Goal: Task Accomplishment & Management: Manage account settings

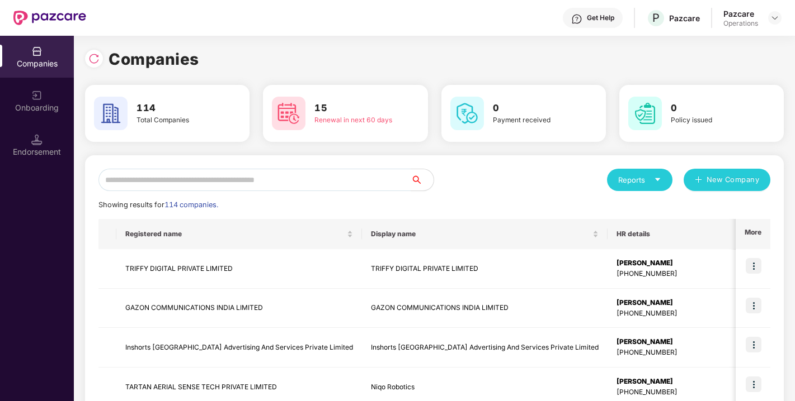
scroll to position [0, 1]
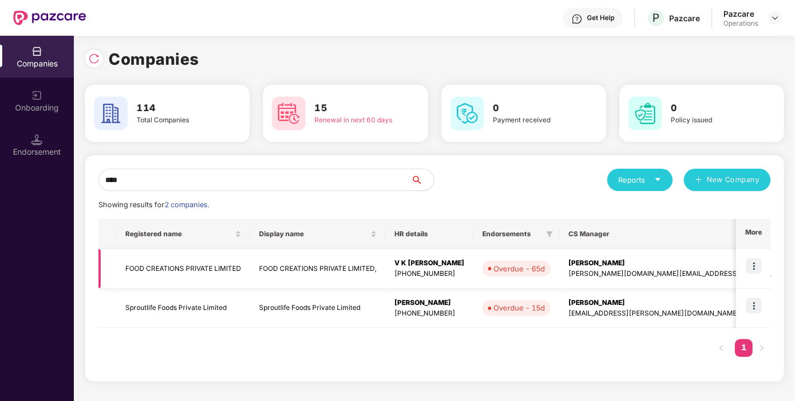
type input "****"
click at [755, 267] on img at bounding box center [753, 266] width 16 height 16
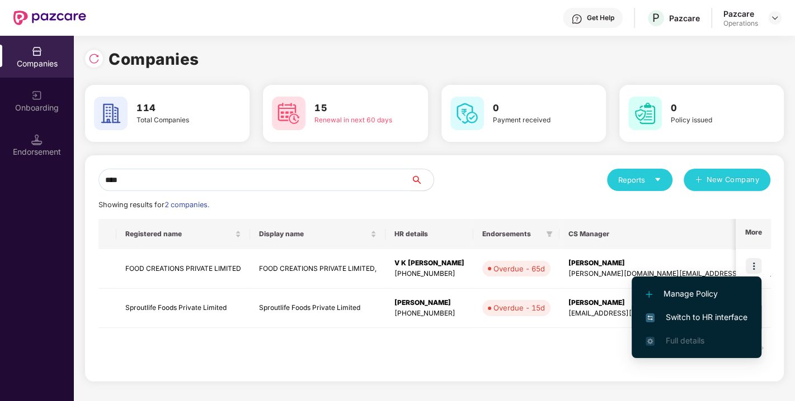
click at [693, 320] on span "Switch to HR interface" at bounding box center [696, 317] width 102 height 12
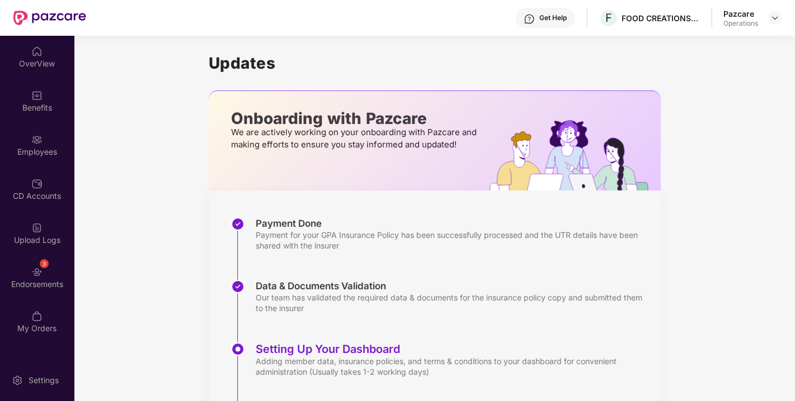
scroll to position [89, 0]
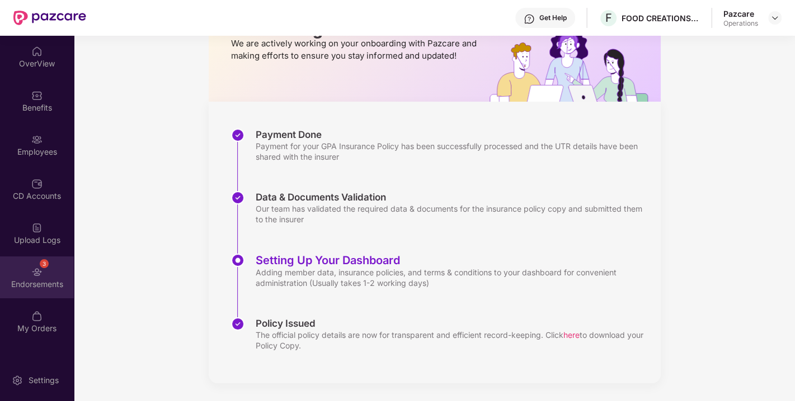
click at [22, 260] on div "3 Endorsements" at bounding box center [37, 278] width 74 height 42
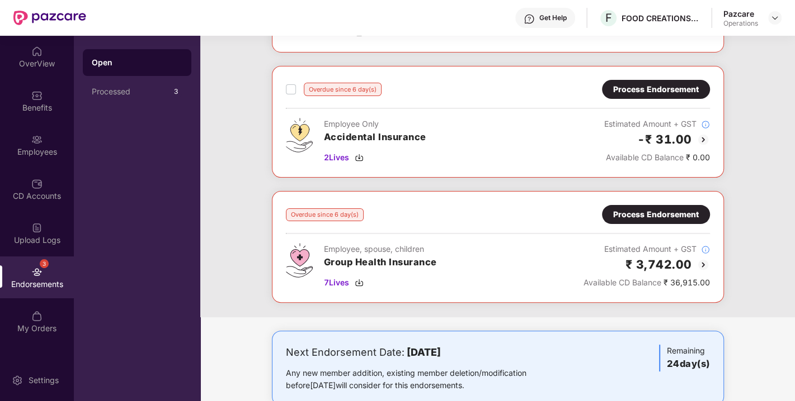
scroll to position [179, 0]
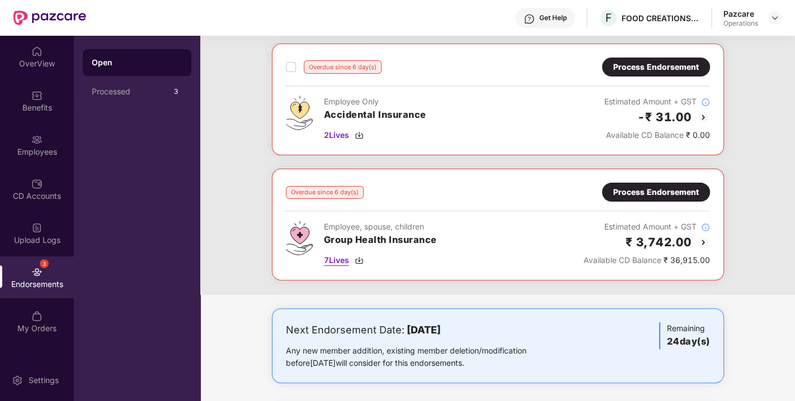
click at [334, 259] on span "7 Lives" at bounding box center [336, 260] width 25 height 12
click at [631, 191] on div "Process Endorsement" at bounding box center [656, 192] width 86 height 12
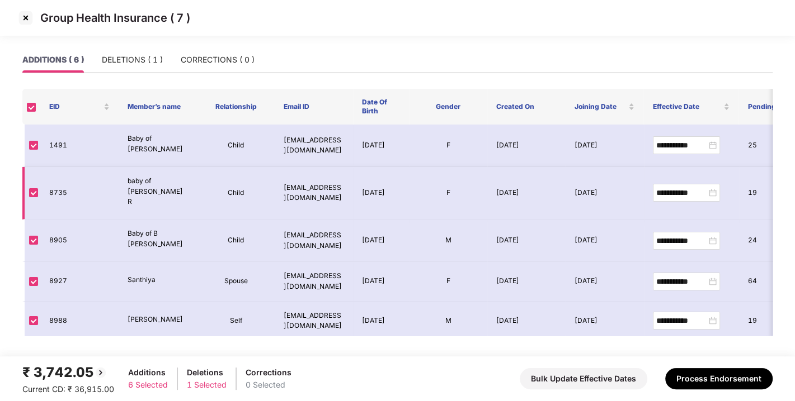
scroll to position [30, 0]
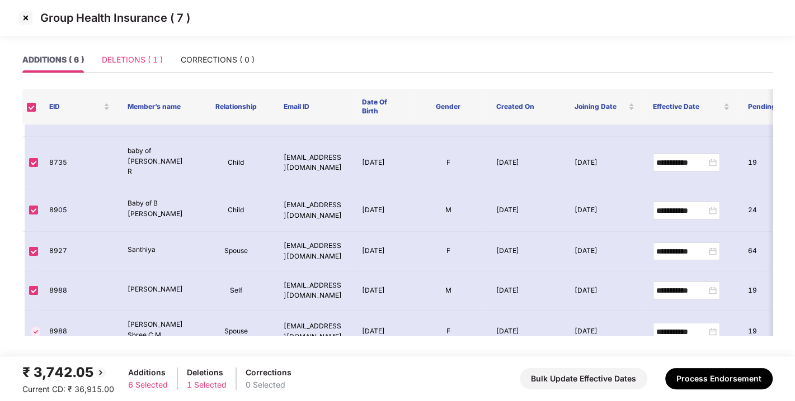
click at [125, 67] on div "DELETIONS ( 1 )" at bounding box center [132, 60] width 61 height 26
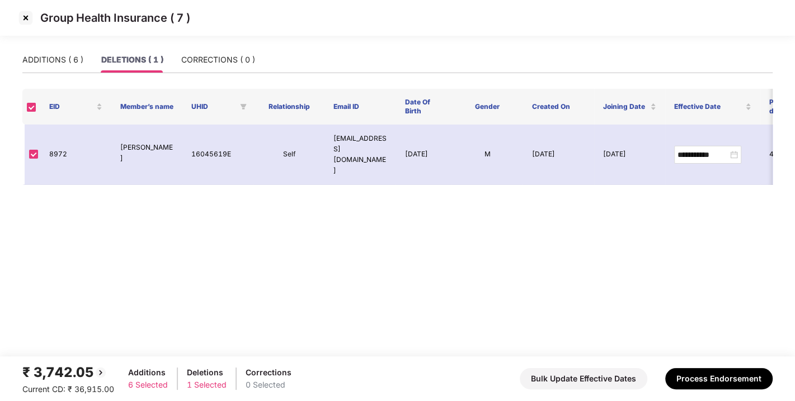
click at [24, 18] on img at bounding box center [26, 18] width 18 height 18
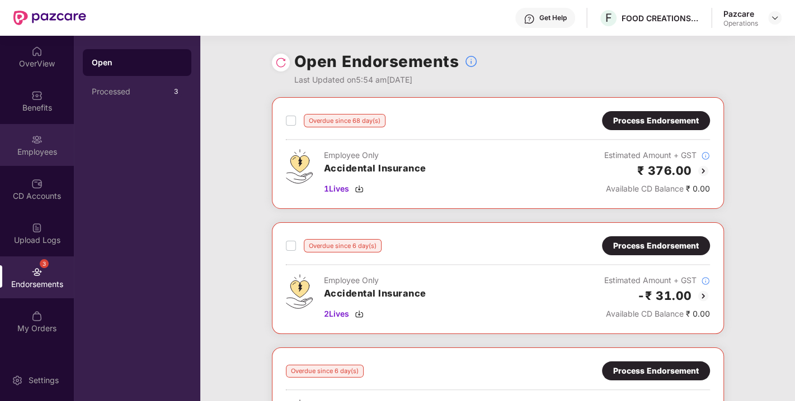
click at [31, 140] on img at bounding box center [36, 139] width 11 height 11
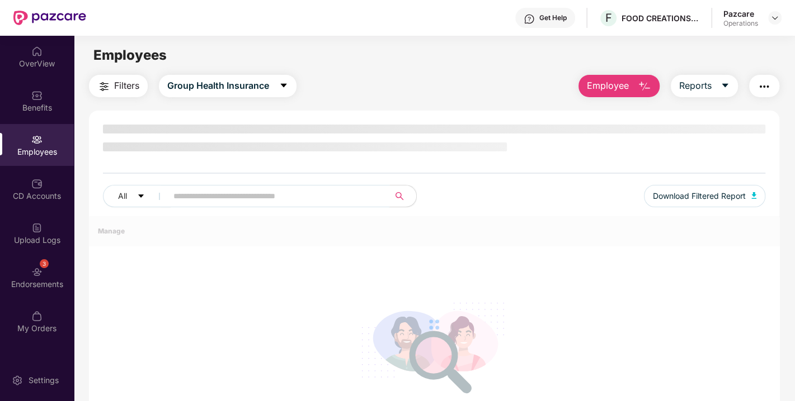
click at [199, 195] on span at bounding box center [274, 196] width 229 height 22
paste input "****"
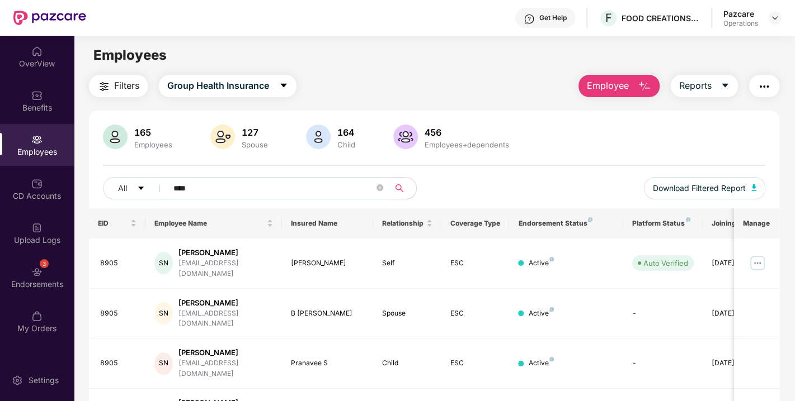
scroll to position [40, 0]
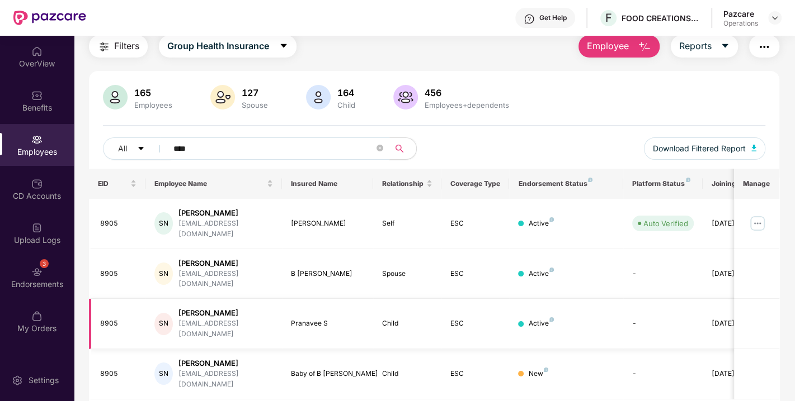
type input "****"
click at [21, 268] on div "3 Endorsements" at bounding box center [37, 278] width 74 height 42
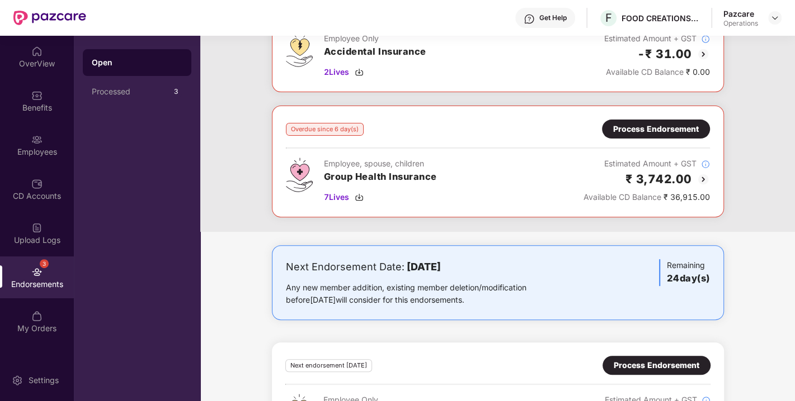
scroll to position [178, 0]
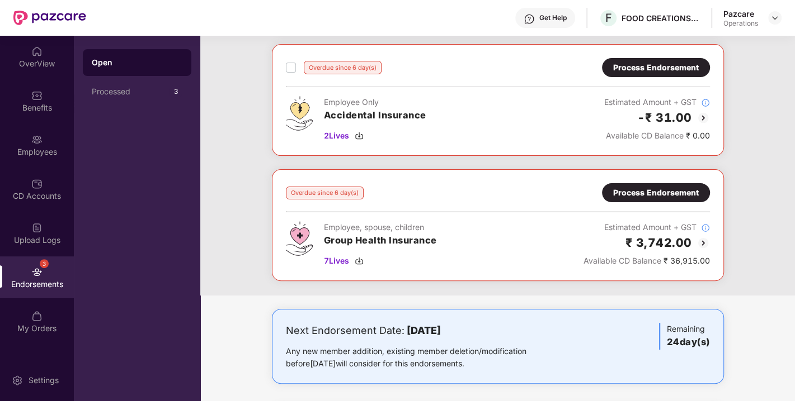
click at [639, 194] on div "Process Endorsement" at bounding box center [656, 193] width 86 height 12
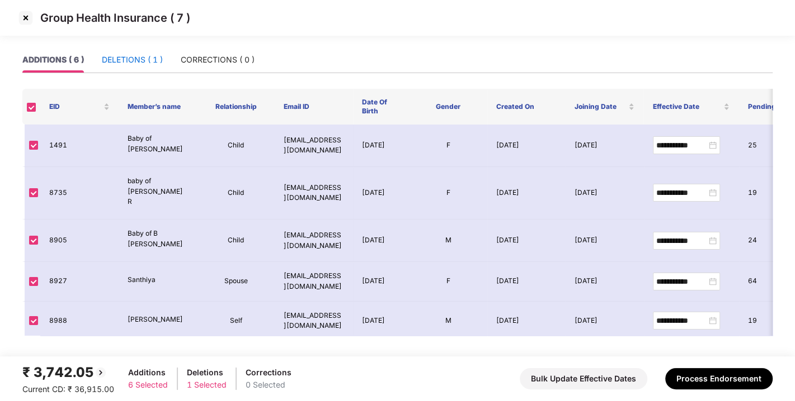
click at [127, 64] on div "DELETIONS ( 1 )" at bounding box center [132, 60] width 61 height 12
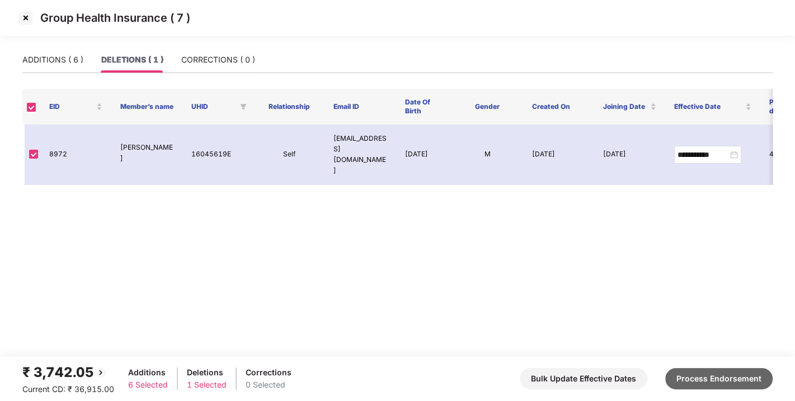
click at [700, 375] on button "Process Endorsement" at bounding box center [718, 379] width 107 height 21
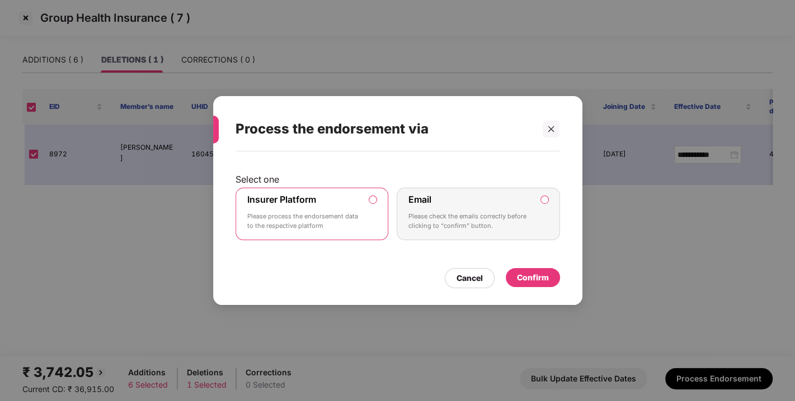
click at [534, 276] on div "Confirm" at bounding box center [533, 278] width 32 height 12
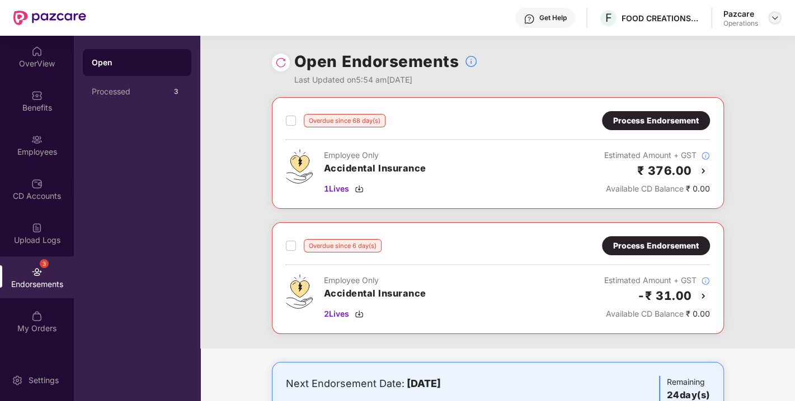
click at [773, 20] on img at bounding box center [774, 17] width 9 height 9
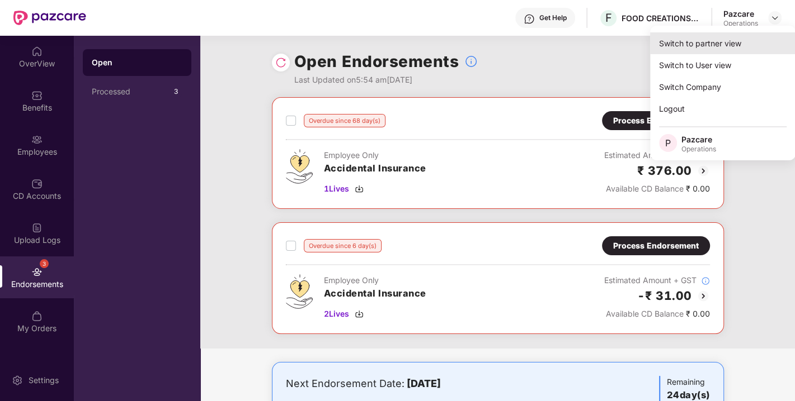
click at [671, 44] on div "Switch to partner view" at bounding box center [722, 43] width 145 height 22
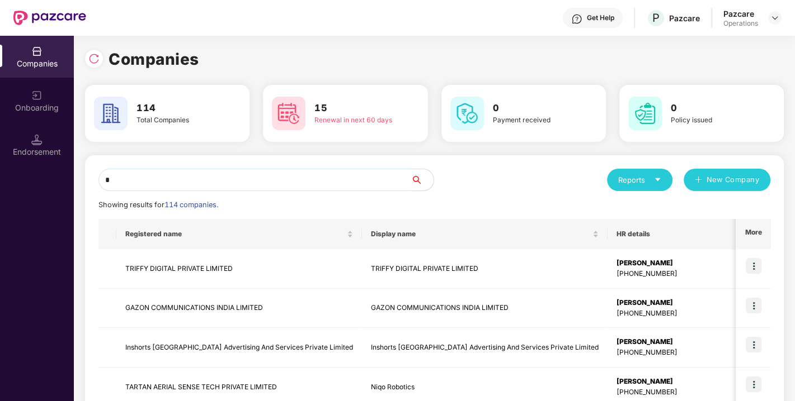
click at [219, 184] on input "*" at bounding box center [254, 180] width 313 height 22
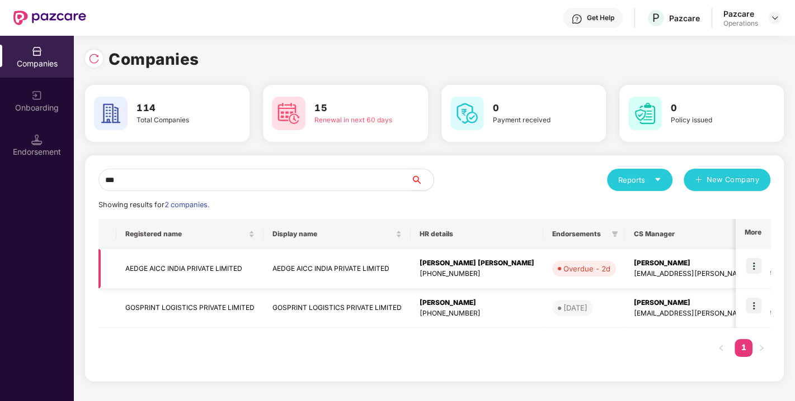
type input "***"
click at [752, 268] on img at bounding box center [753, 266] width 16 height 16
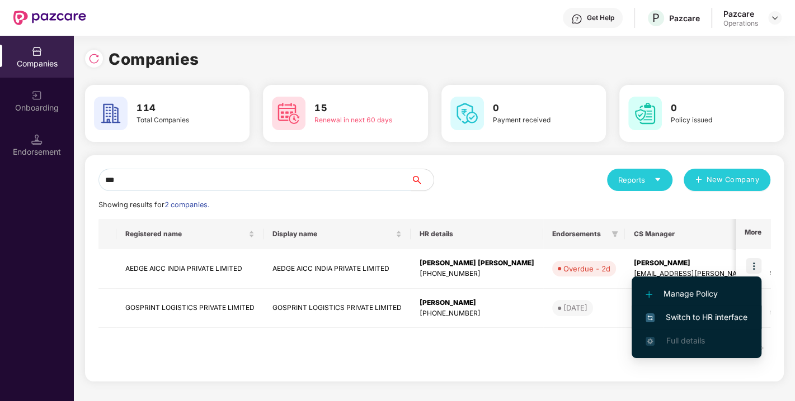
click at [698, 310] on li "Switch to HR interface" at bounding box center [696, 317] width 130 height 23
